Goal: Task Accomplishment & Management: Use online tool/utility

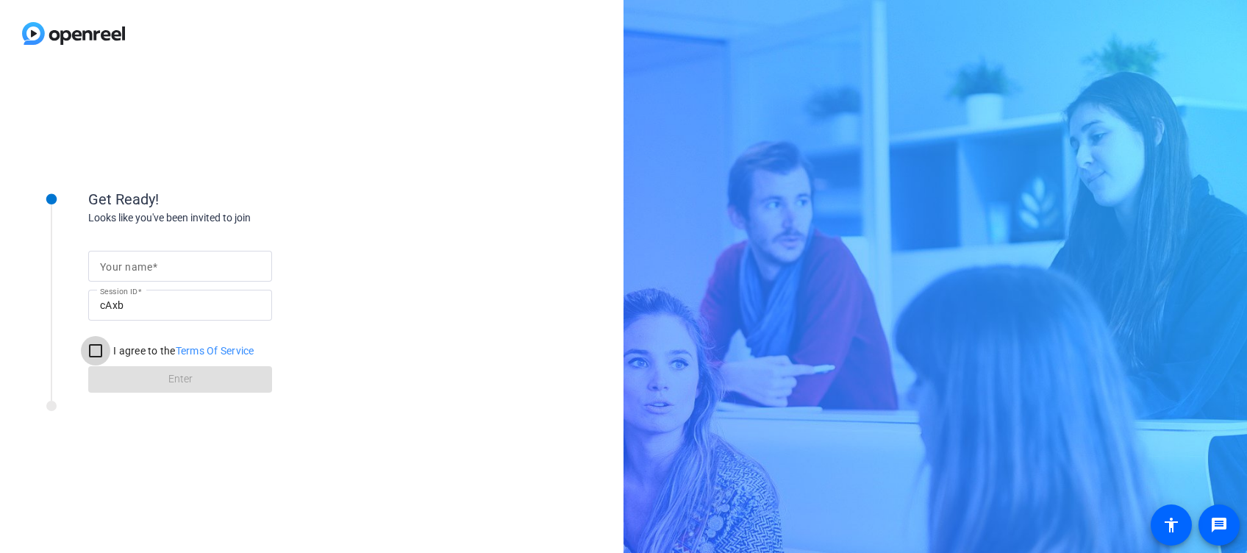
click at [92, 358] on input "I agree to the Terms Of Service" at bounding box center [95, 350] width 29 height 29
checkbox input "true"
click at [159, 275] on div at bounding box center [180, 266] width 160 height 31
type input "Flavia"
click at [190, 384] on span "Enter" at bounding box center [180, 378] width 24 height 15
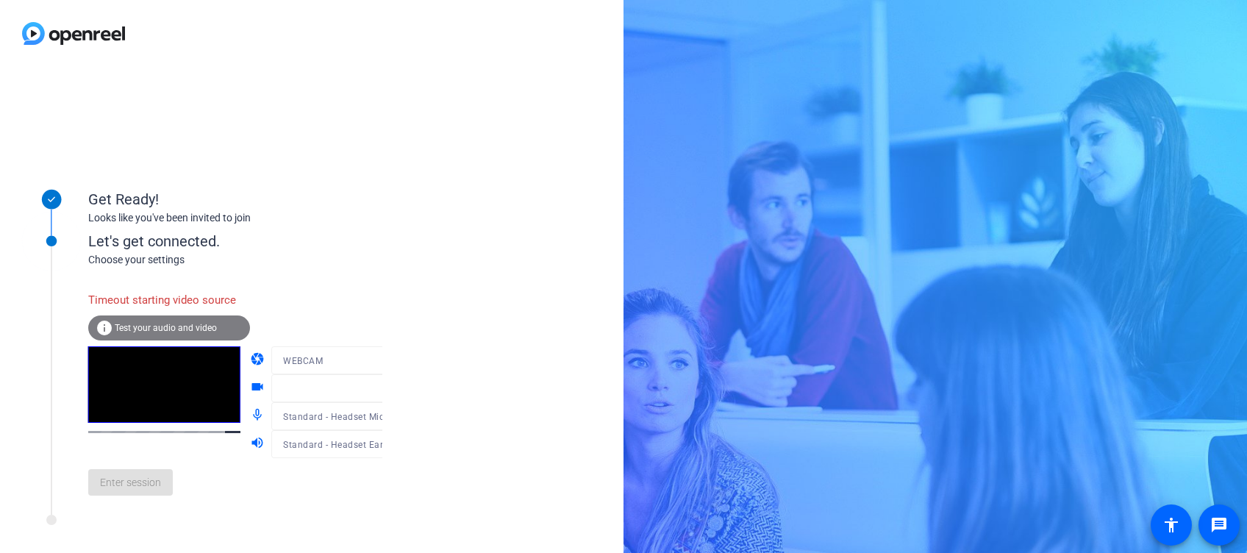
click at [364, 359] on mat-form-field "WEBCAM" at bounding box center [341, 360] width 140 height 28
click at [370, 388] on div at bounding box center [341, 382] width 140 height 16
click at [388, 393] on icon at bounding box center [397, 388] width 18 height 18
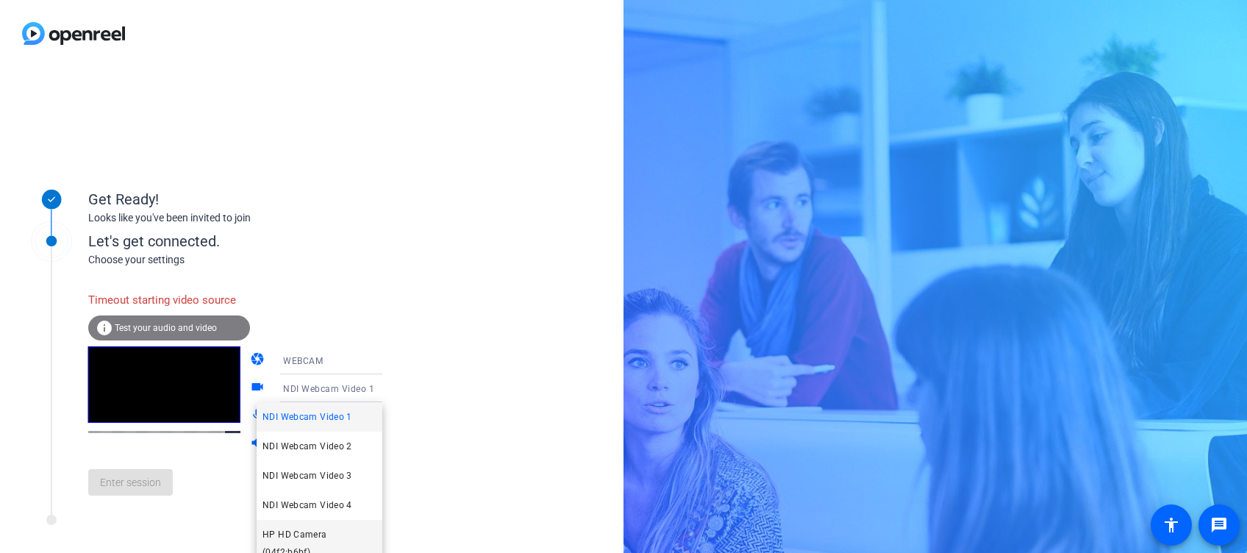
click at [294, 532] on span "HP HD Camera (04f2:b6bf)" at bounding box center [319, 543] width 114 height 35
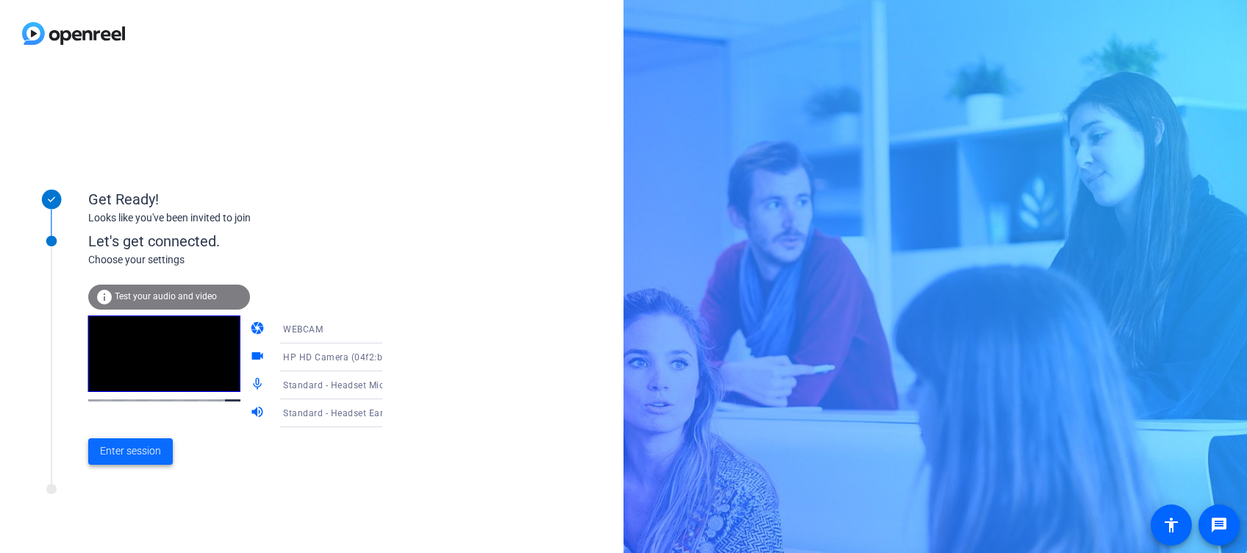
click at [136, 444] on span "Enter session" at bounding box center [130, 450] width 61 height 15
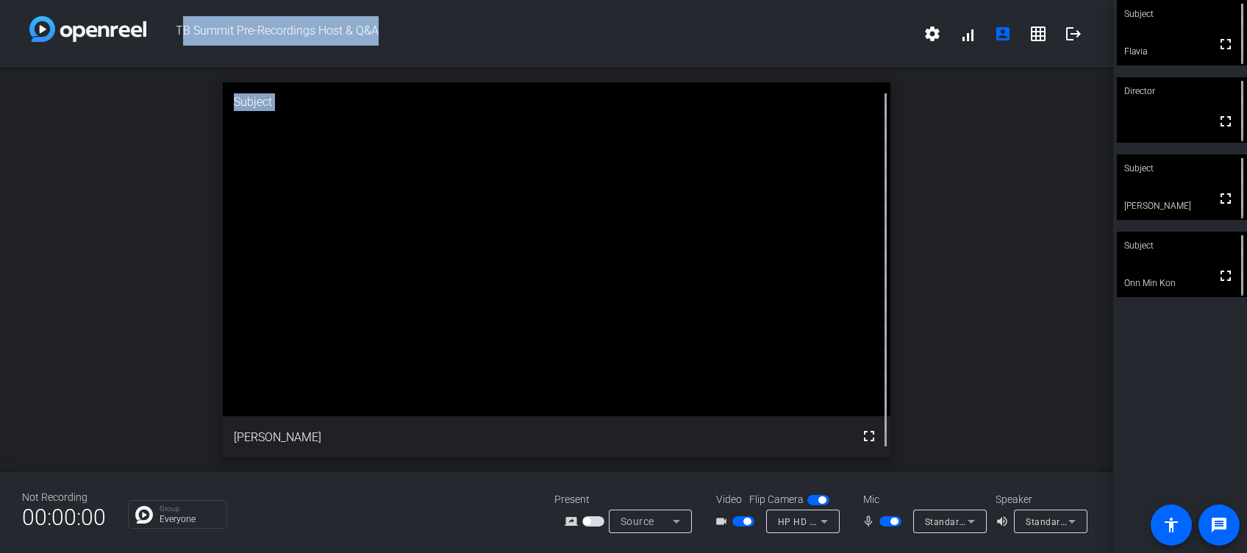
drag, startPoint x: 162, startPoint y: 12, endPoint x: 930, endPoint y: 261, distance: 806.9
click at [930, 261] on div "TB Summit Pre-Recordings Host & Q&A settings signal_cellular_alt account_box gr…" at bounding box center [556, 276] width 1113 height 553
click at [697, 57] on div "TB Summit Pre-Recordings Host & Q&A settings signal_cellular_alt account_box gr…" at bounding box center [556, 34] width 1113 height 68
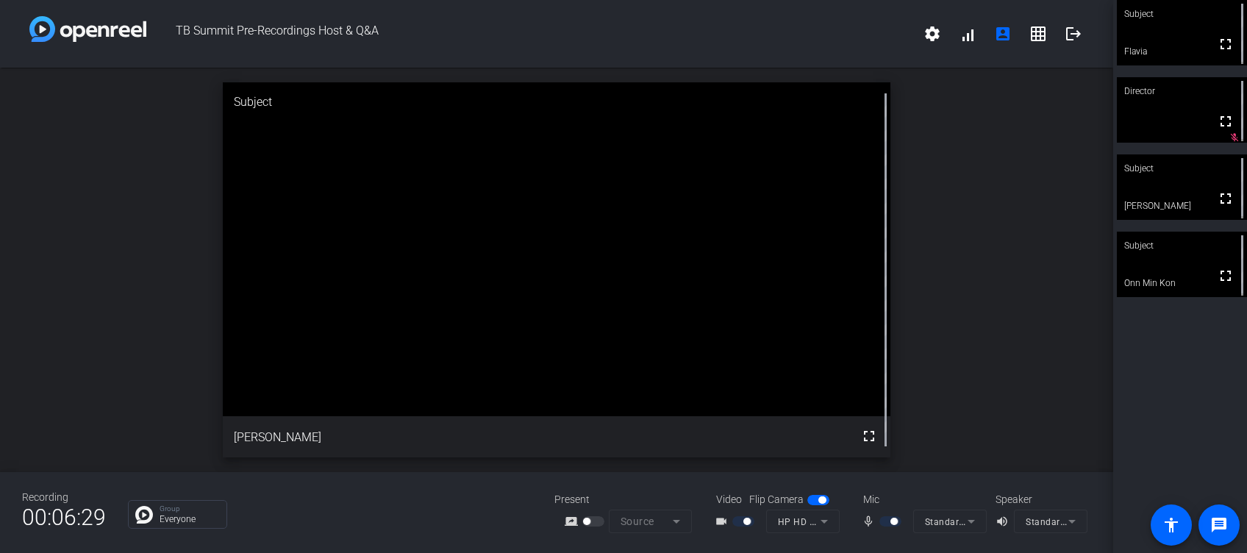
click at [882, 523] on div at bounding box center [891, 521] width 25 height 10
click at [881, 522] on div at bounding box center [891, 521] width 25 height 10
click at [888, 523] on div at bounding box center [891, 521] width 25 height 10
click at [879, 518] on div at bounding box center [891, 521] width 25 height 10
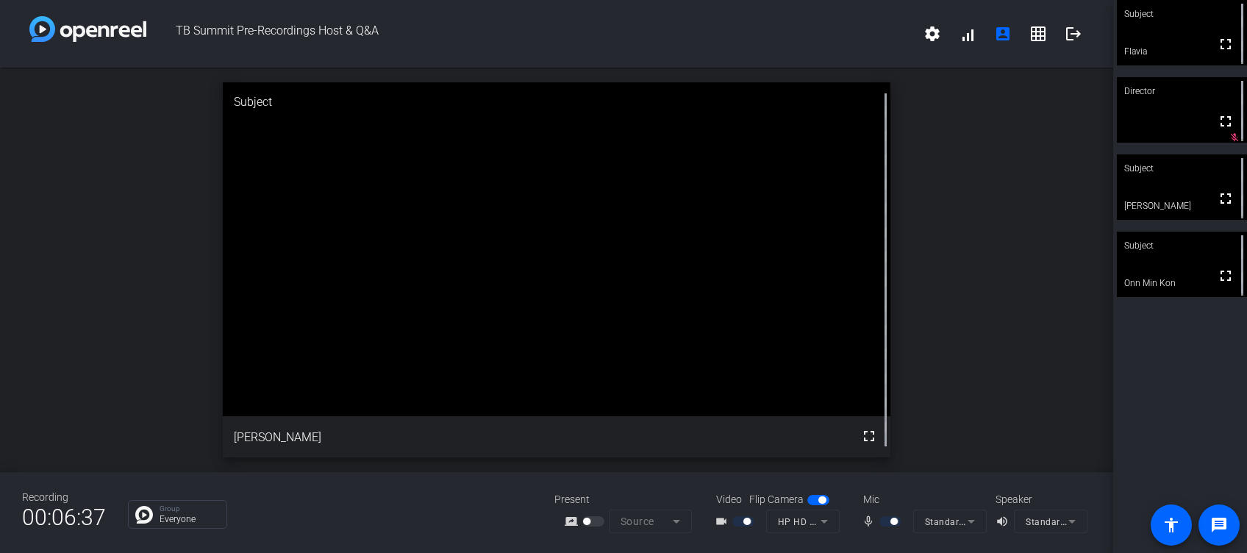
click at [879, 516] on div at bounding box center [891, 521] width 25 height 10
click at [886, 521] on div at bounding box center [891, 521] width 25 height 10
click at [888, 521] on div at bounding box center [891, 521] width 25 height 10
click at [870, 518] on mat-icon "mic_none" at bounding box center [871, 521] width 18 height 18
click at [882, 523] on div at bounding box center [891, 521] width 25 height 10
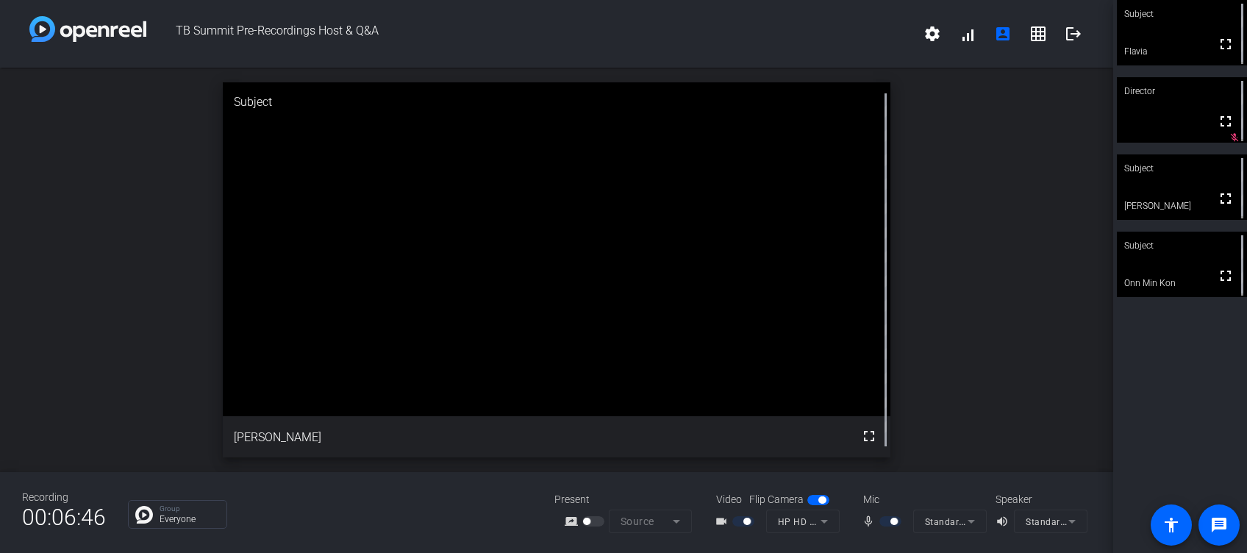
click at [882, 523] on div at bounding box center [891, 521] width 25 height 10
click at [869, 509] on div "mic_none Standard - Headset Microphone (Poly Voyager Focus 2 Series) (047f:0154)" at bounding box center [921, 521] width 147 height 24
click at [883, 520] on div at bounding box center [891, 521] width 25 height 10
click at [873, 519] on div "mic_none" at bounding box center [887, 521] width 51 height 18
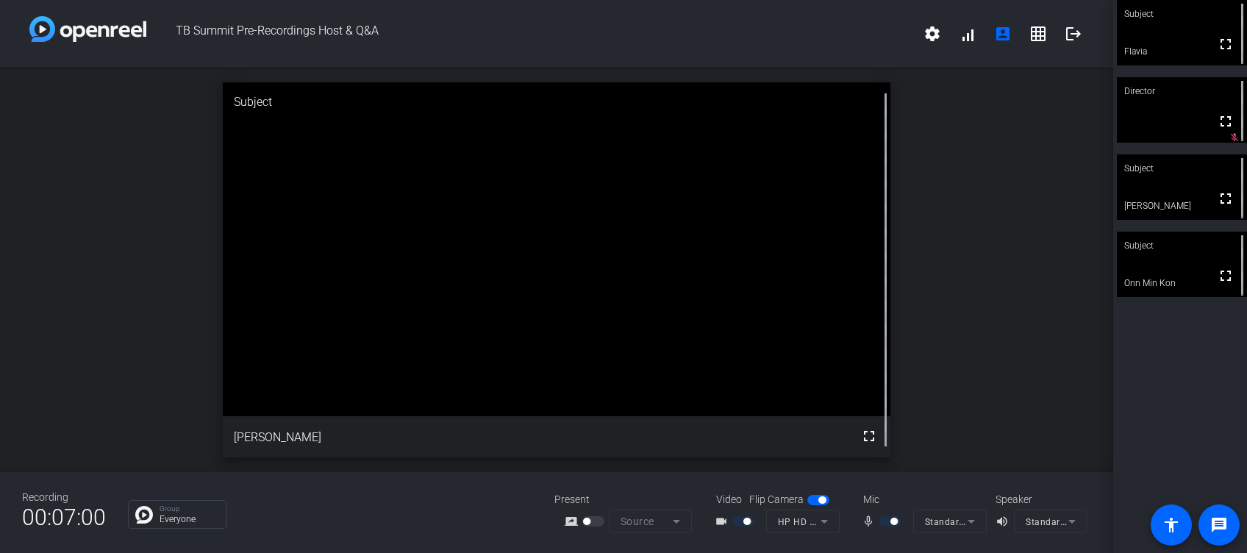
click at [882, 521] on div at bounding box center [891, 521] width 25 height 10
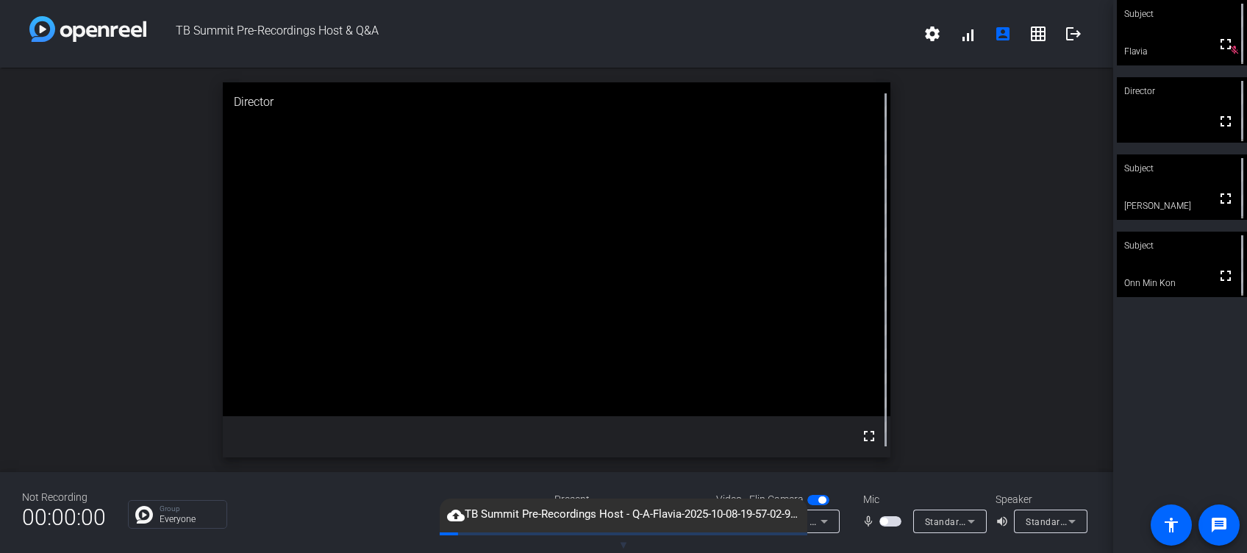
click at [893, 517] on span "button" at bounding box center [890, 521] width 22 height 10
